Goal: Information Seeking & Learning: Learn about a topic

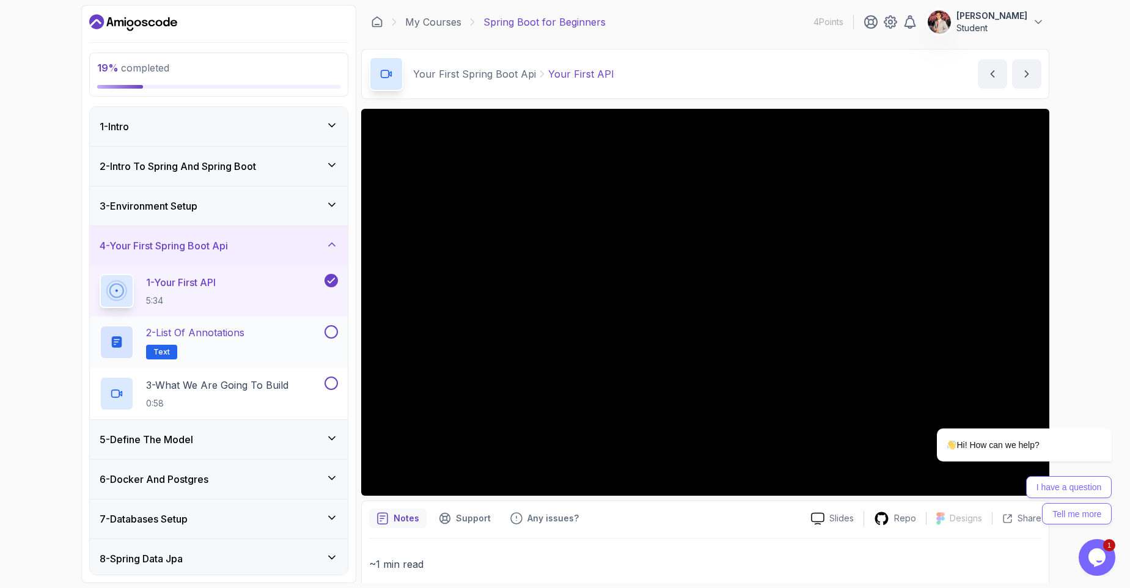
click at [260, 336] on div "2 - List of Annotations Text" at bounding box center [211, 342] width 222 height 34
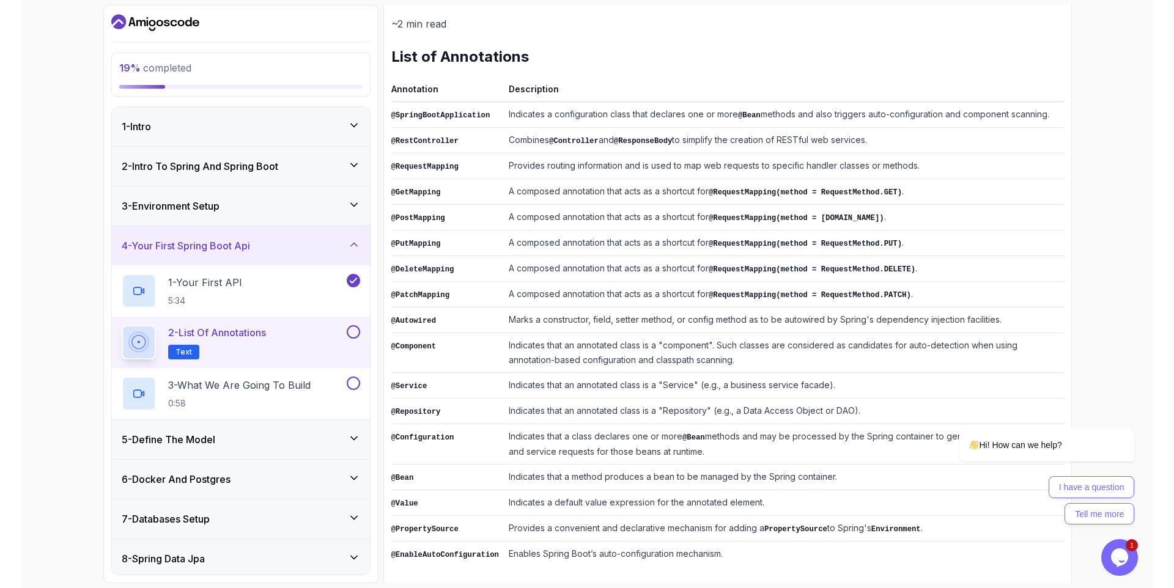
scroll to position [152, 0]
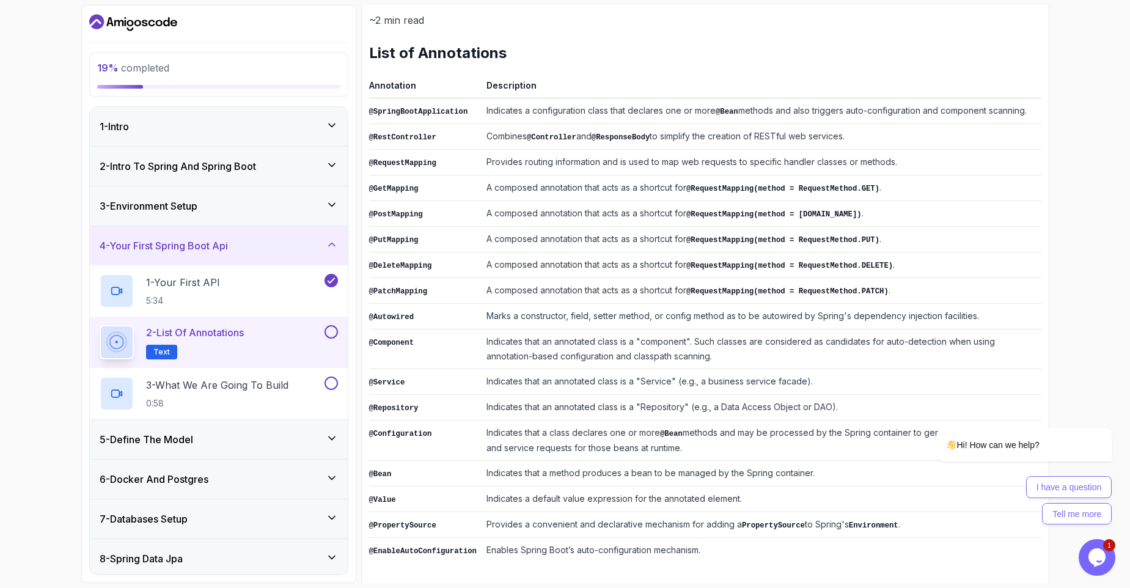
drag, startPoint x: 501, startPoint y: 340, endPoint x: 507, endPoint y: 361, distance: 21.8
click at [502, 342] on td "Indicates that an annotated class is a "component". Such classes are considered…" at bounding box center [762, 349] width 560 height 40
drag, startPoint x: 706, startPoint y: 354, endPoint x: 664, endPoint y: 353, distance: 41.6
click at [665, 353] on td "Indicates that an annotated class is a "component". Such classes are considered…" at bounding box center [762, 349] width 560 height 40
click at [710, 351] on td "Indicates that an annotated class is a "component". Such classes are considered…" at bounding box center [762, 349] width 560 height 40
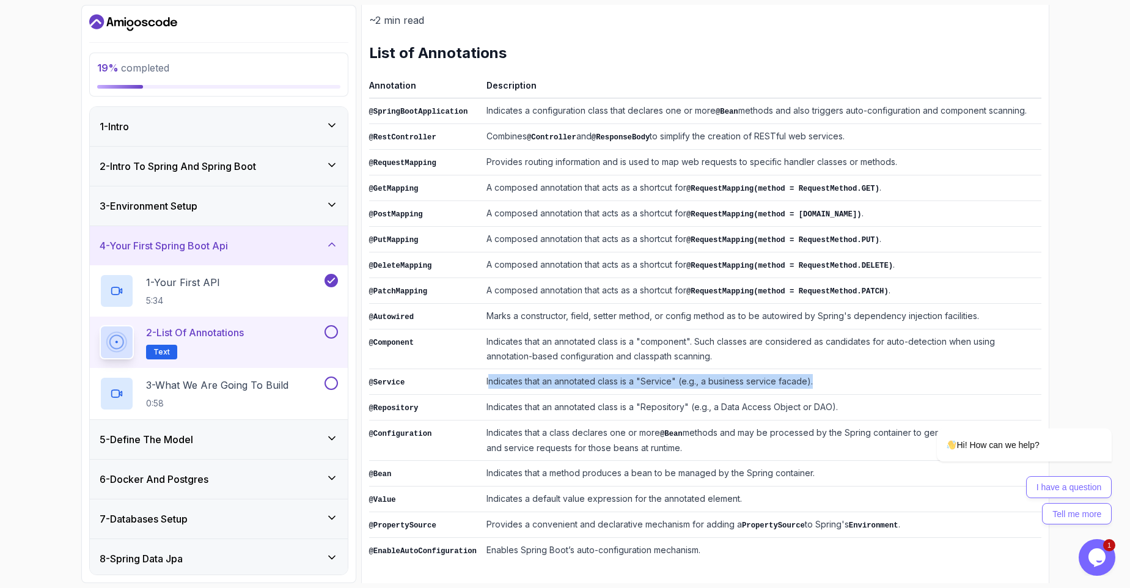
drag, startPoint x: 488, startPoint y: 377, endPoint x: 808, endPoint y: 374, distance: 319.7
click at [846, 378] on td "Indicates that an annotated class is a "Service" (e.g., a business service faca…" at bounding box center [762, 382] width 560 height 26
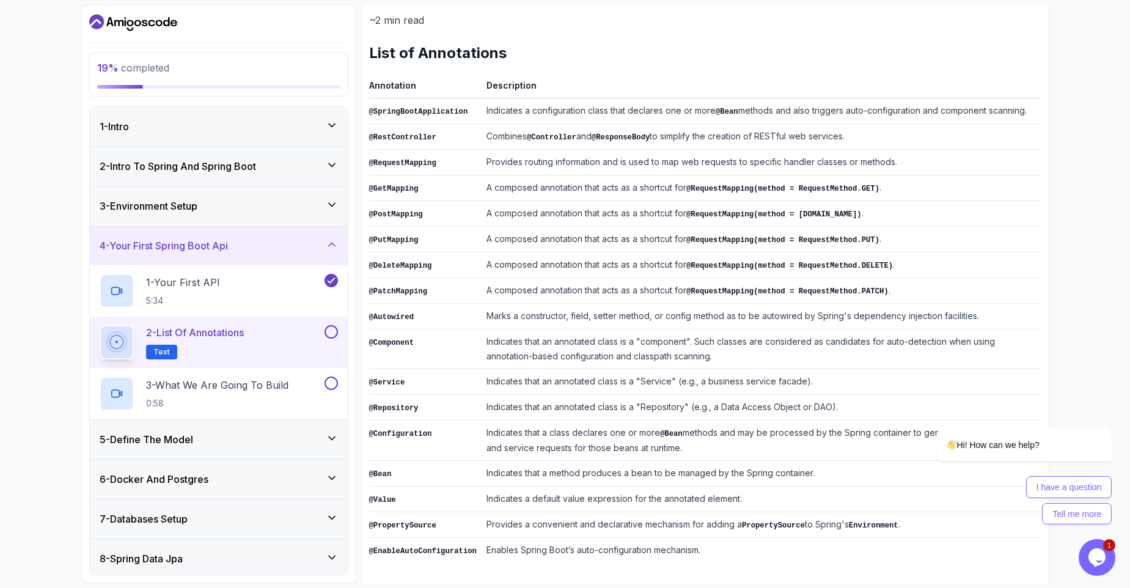
click at [430, 404] on td "@Repository" at bounding box center [425, 408] width 112 height 26
drag, startPoint x: 393, startPoint y: 407, endPoint x: 440, endPoint y: 446, distance: 61.2
click at [418, 430] on tbody "@SpringBootApplication Indicates a configuration class that declares one or mor…" at bounding box center [705, 330] width 672 height 465
click at [440, 446] on td "@Configuration" at bounding box center [425, 441] width 112 height 40
click at [400, 410] on td "@Repository" at bounding box center [425, 408] width 112 height 26
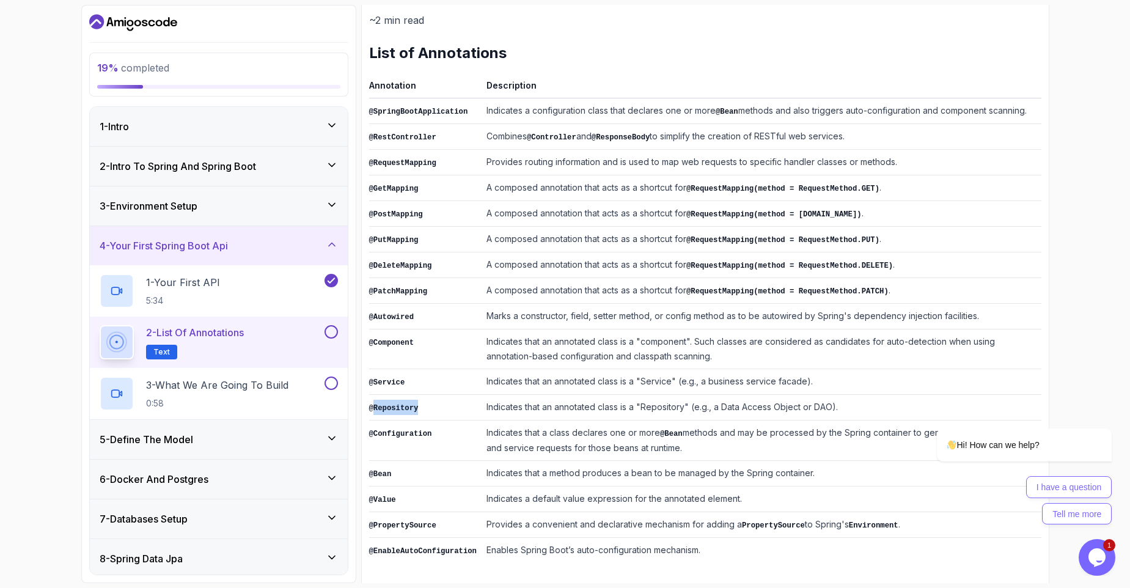
click at [400, 410] on td "@Repository" at bounding box center [425, 408] width 112 height 26
drag, startPoint x: 370, startPoint y: 430, endPoint x: 712, endPoint y: 415, distance: 342.6
click at [718, 446] on tr "@Configuration Indicates that a class declares one or more @Bean methods and ma…" at bounding box center [705, 441] width 672 height 40
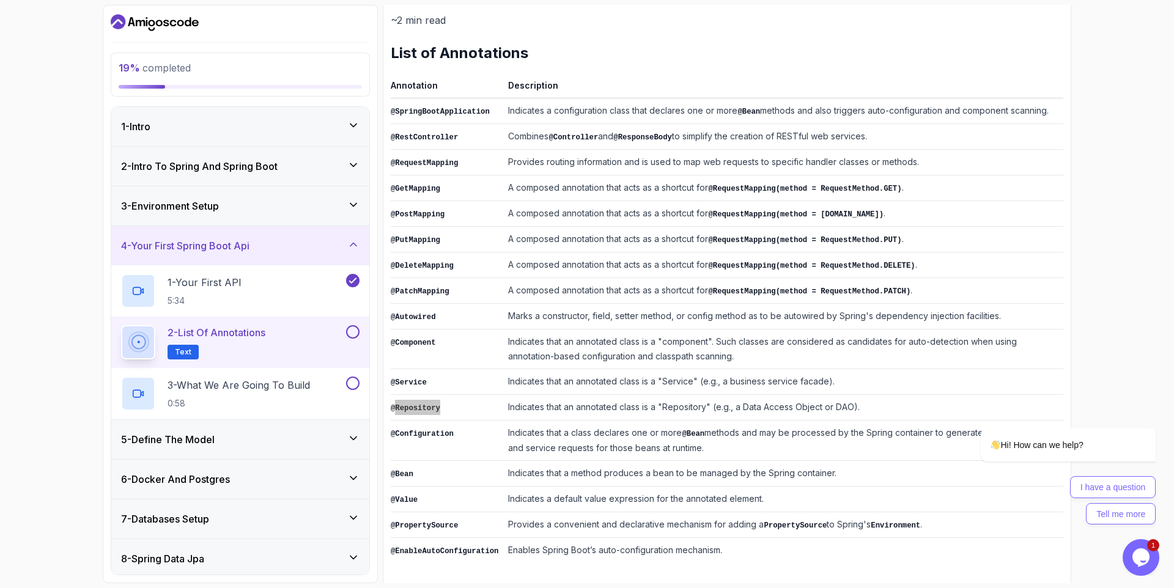
scroll to position [133, 0]
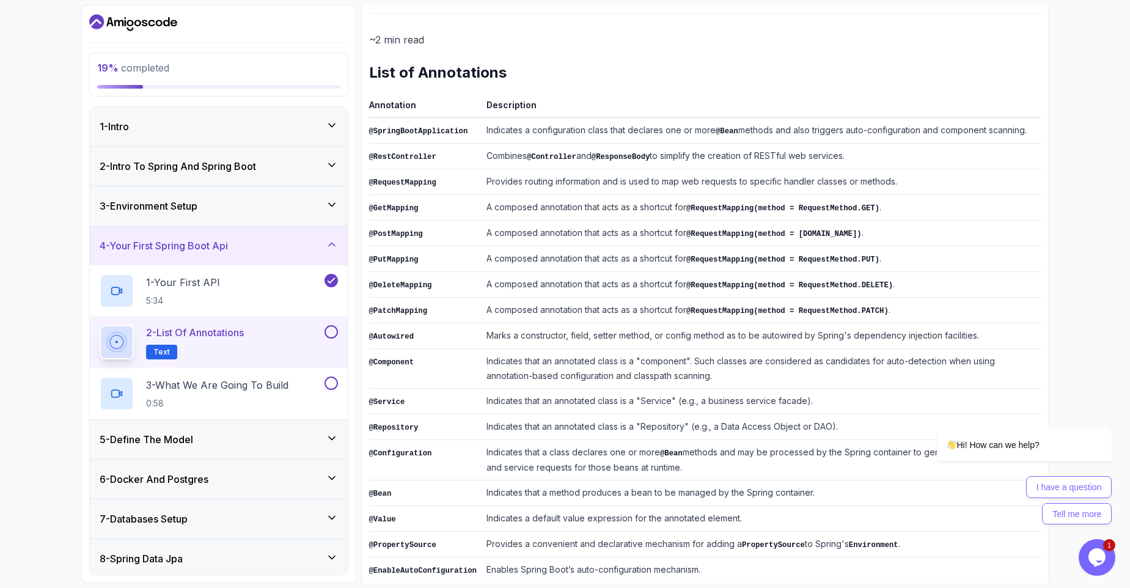
drag, startPoint x: 506, startPoint y: 76, endPoint x: 340, endPoint y: 83, distance: 165.8
click at [361, 83] on main "My Courses Spring Boot for Beginners 4 Points [PERSON_NAME] Student 4 - Your Fi…" at bounding box center [705, 294] width 688 height 578
click at [371, 76] on h2 "List of Annotations" at bounding box center [705, 73] width 672 height 20
drag, startPoint x: 372, startPoint y: 76, endPoint x: 565, endPoint y: 72, distance: 193.2
click at [565, 72] on h2 "List of Annotations" at bounding box center [705, 73] width 672 height 20
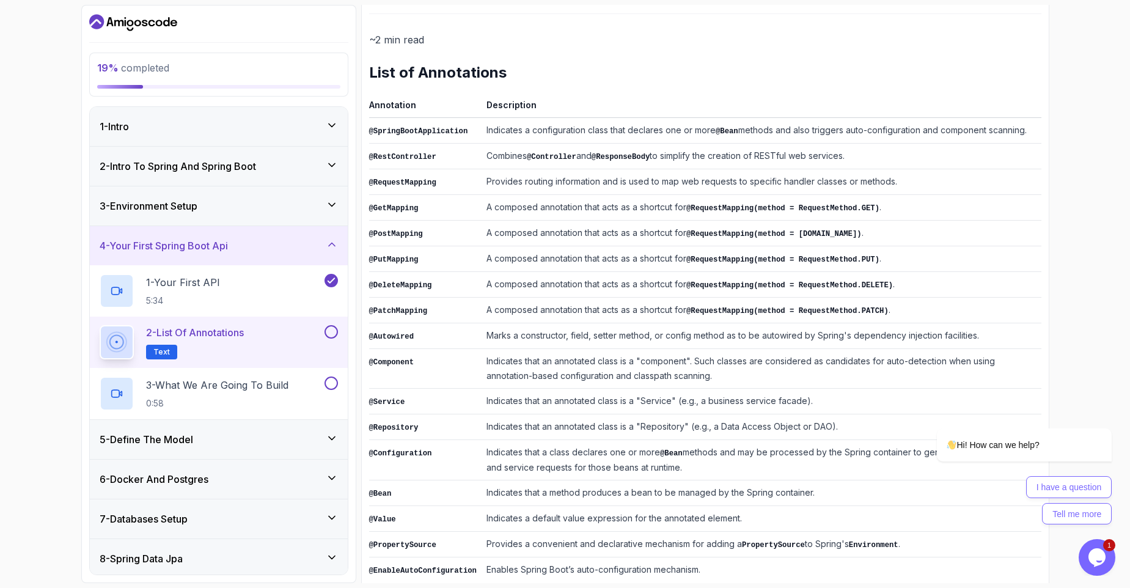
click at [565, 72] on h2 "List of Annotations" at bounding box center [705, 73] width 672 height 20
